Goal: Information Seeking & Learning: Learn about a topic

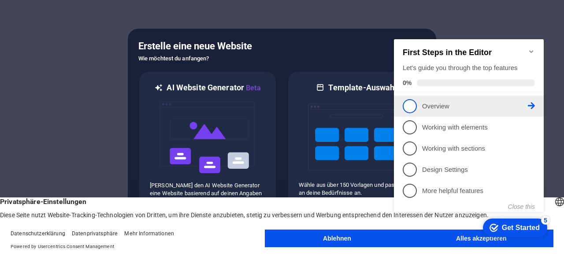
click at [521, 104] on p "Overview - incomplete" at bounding box center [475, 106] width 106 height 9
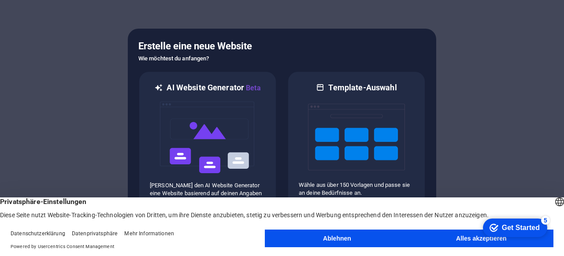
click at [347, 237] on button "Ablehnen" at bounding box center [337, 238] width 144 height 18
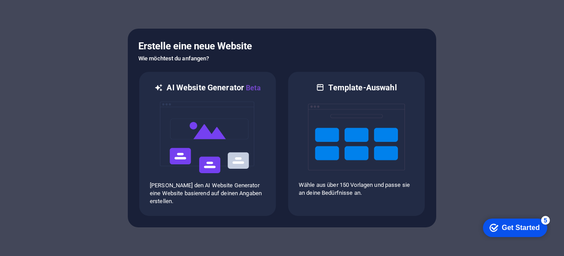
click at [513, 229] on div "Get Started" at bounding box center [521, 228] width 38 height 8
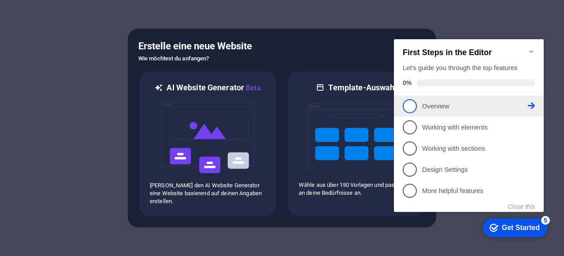
click at [444, 106] on p "Overview - incomplete" at bounding box center [475, 106] width 106 height 9
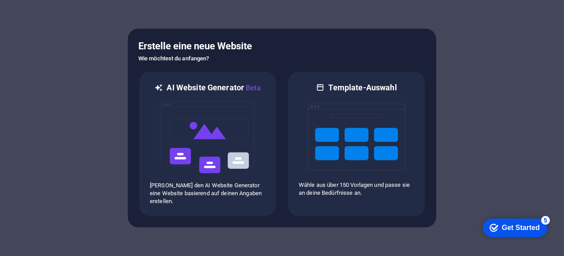
click at [506, 232] on div "checkmark Get Started 5" at bounding box center [515, 227] width 64 height 18
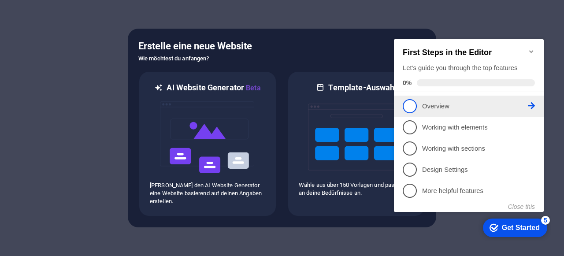
click at [531, 106] on icon at bounding box center [531, 105] width 7 height 7
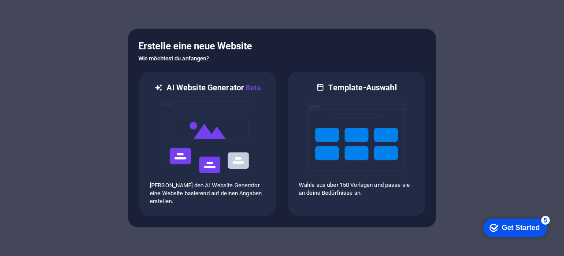
click at [493, 229] on icon "checkmark" at bounding box center [493, 227] width 9 height 9
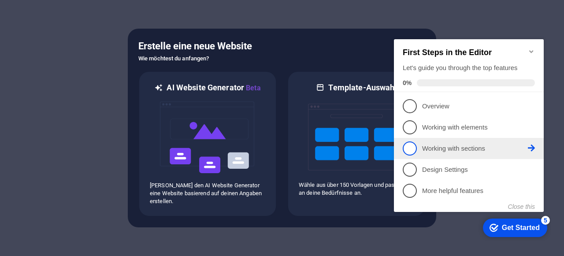
click at [468, 144] on p "Working with sections - incomplete" at bounding box center [475, 148] width 106 height 9
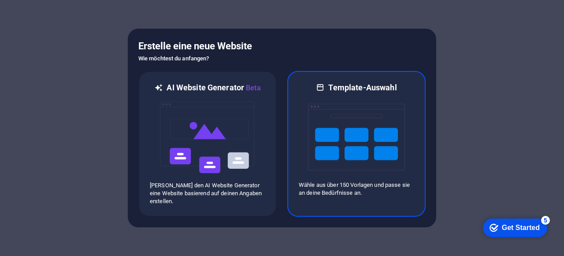
click at [361, 127] on img at bounding box center [356, 137] width 97 height 88
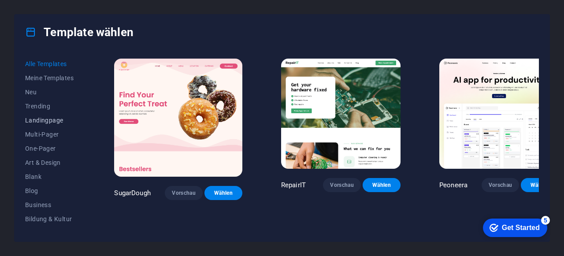
click at [48, 122] on span "Landingpage" at bounding box center [50, 120] width 50 height 7
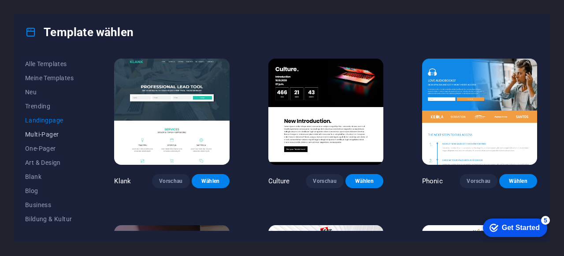
click at [46, 137] on span "Multi-Pager" at bounding box center [50, 134] width 50 height 7
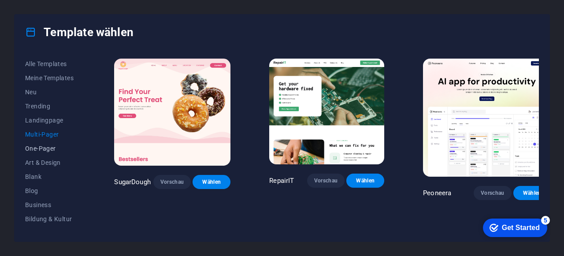
click at [46, 148] on span "One-Pager" at bounding box center [50, 148] width 50 height 7
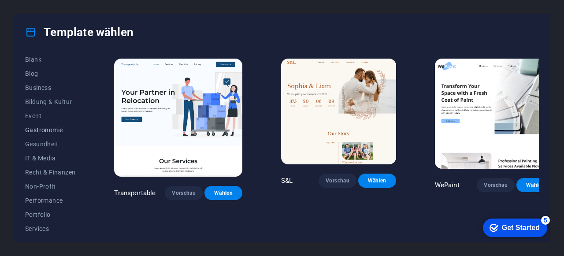
scroll to position [118, 0]
click at [52, 99] on span "Bildung & Kultur" at bounding box center [50, 101] width 50 height 7
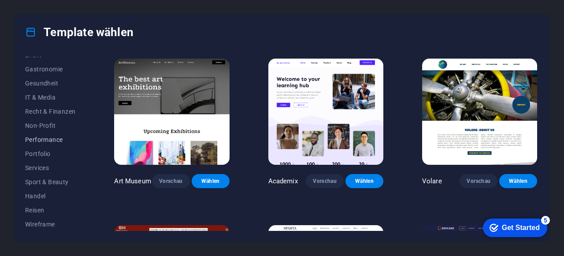
scroll to position [0, 0]
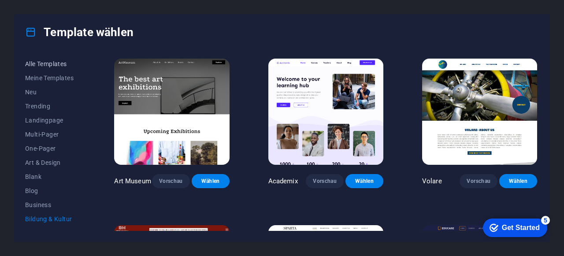
click at [48, 67] on button "Alle Templates" at bounding box center [50, 64] width 50 height 14
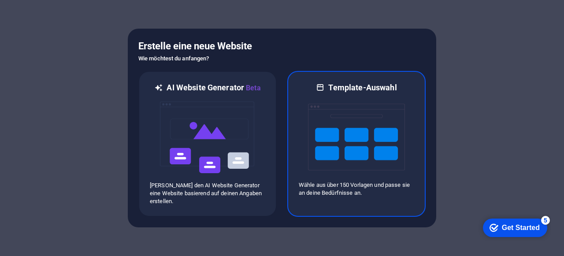
click at [361, 162] on img at bounding box center [356, 137] width 97 height 88
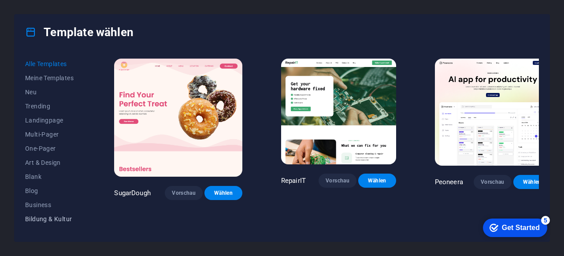
click at [48, 216] on span "Bildung & Kultur" at bounding box center [50, 218] width 50 height 7
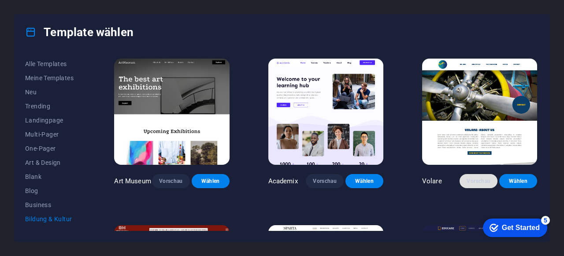
click at [477, 177] on span "Vorschau" at bounding box center [478, 180] width 24 height 7
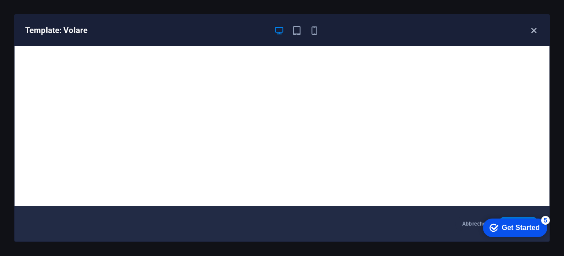
click at [533, 30] on icon "button" at bounding box center [533, 31] width 10 height 10
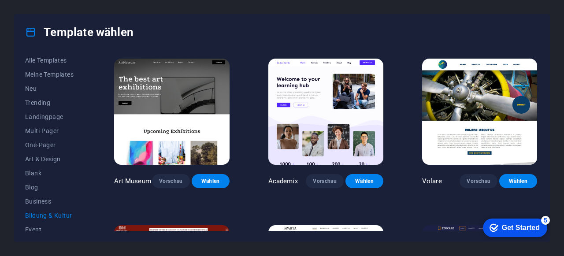
scroll to position [3, 0]
click at [36, 173] on span "Blank" at bounding box center [50, 173] width 50 height 7
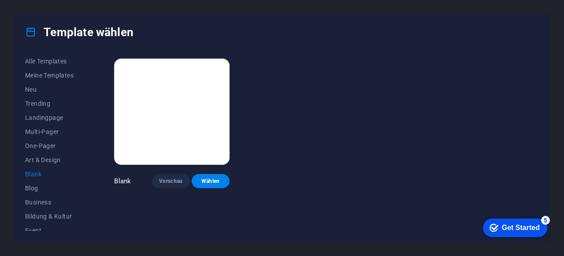
scroll to position [0, 0]
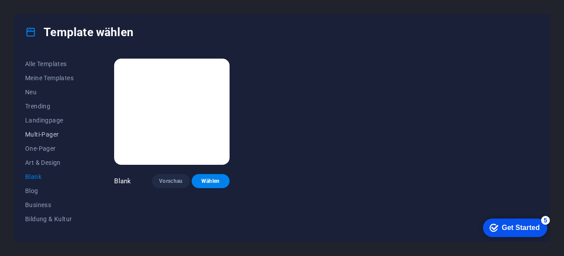
click at [47, 133] on span "Multi-Pager" at bounding box center [50, 134] width 50 height 7
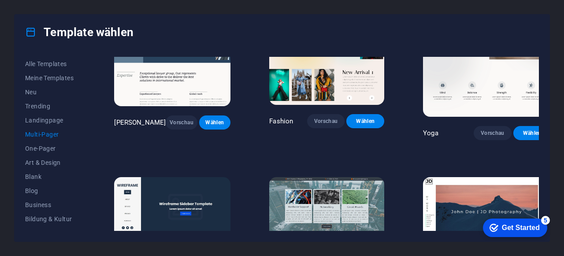
scroll to position [1664, 0]
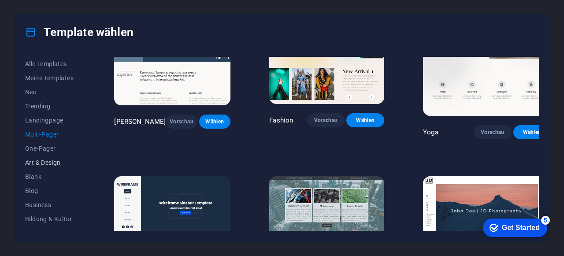
click at [46, 162] on span "Art & Design" at bounding box center [50, 162] width 50 height 7
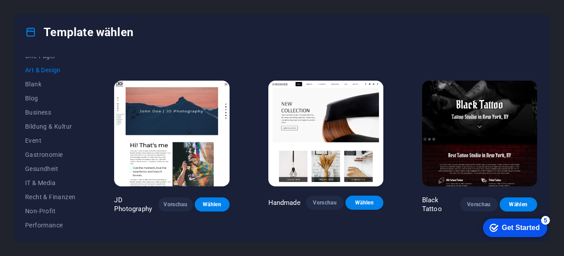
scroll to position [113, 0]
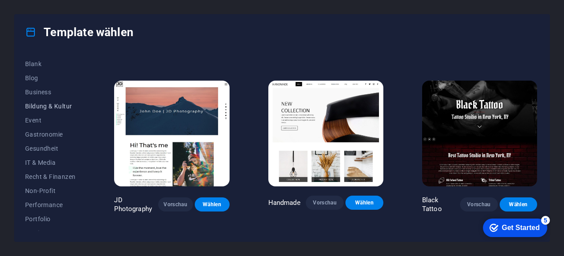
click at [50, 103] on span "Bildung & Kultur" at bounding box center [50, 106] width 50 height 7
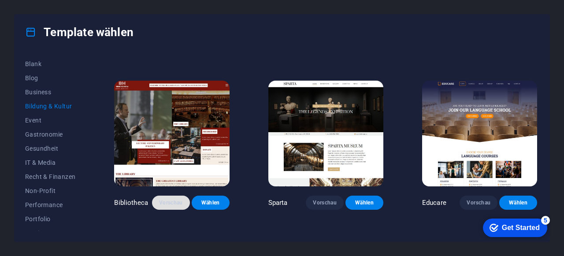
click at [170, 205] on span "Vorschau" at bounding box center [171, 202] width 24 height 7
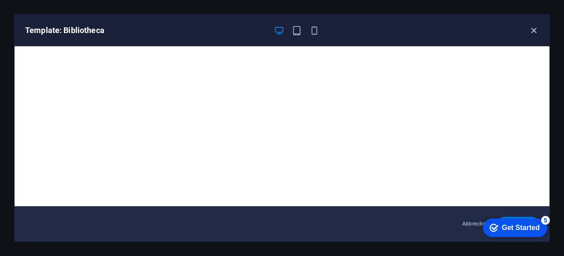
click at [535, 33] on icon "button" at bounding box center [533, 31] width 10 height 10
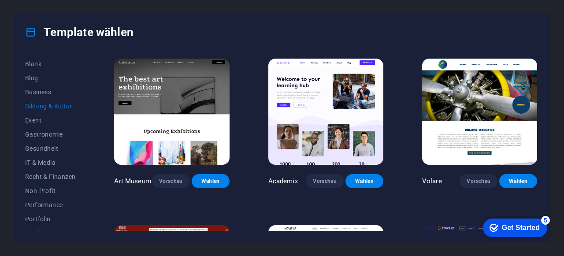
scroll to position [0, 0]
click at [320, 180] on span "Vorschau" at bounding box center [325, 180] width 24 height 7
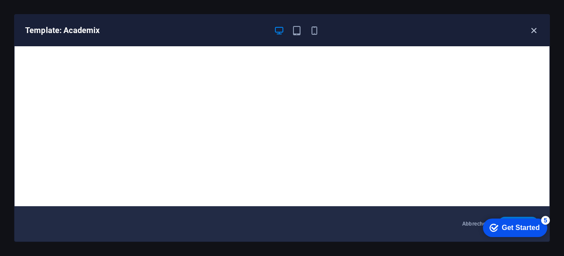
click at [534, 30] on icon "button" at bounding box center [533, 31] width 10 height 10
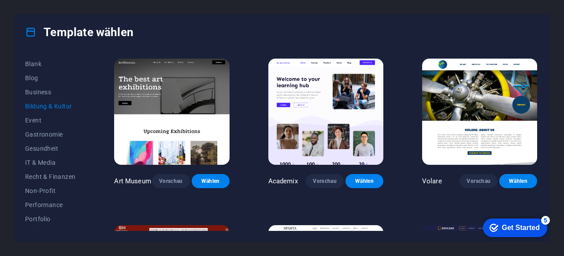
click at [479, 102] on img at bounding box center [479, 112] width 115 height 106
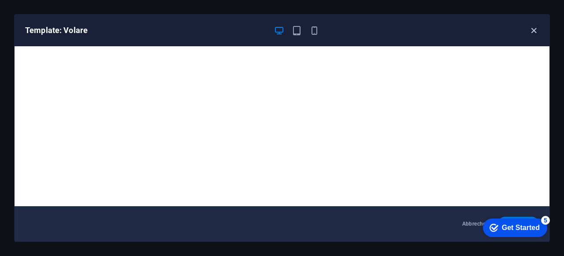
click at [536, 28] on icon "button" at bounding box center [533, 31] width 10 height 10
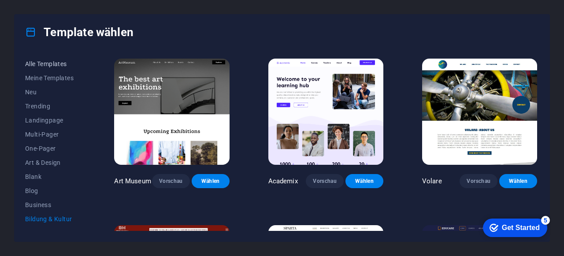
click at [47, 67] on button "Alle Templates" at bounding box center [50, 64] width 50 height 14
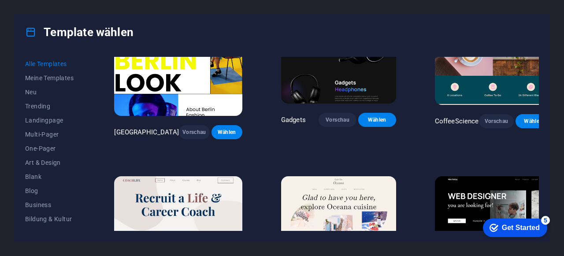
scroll to position [2024, 0]
